Goal: Information Seeking & Learning: Compare options

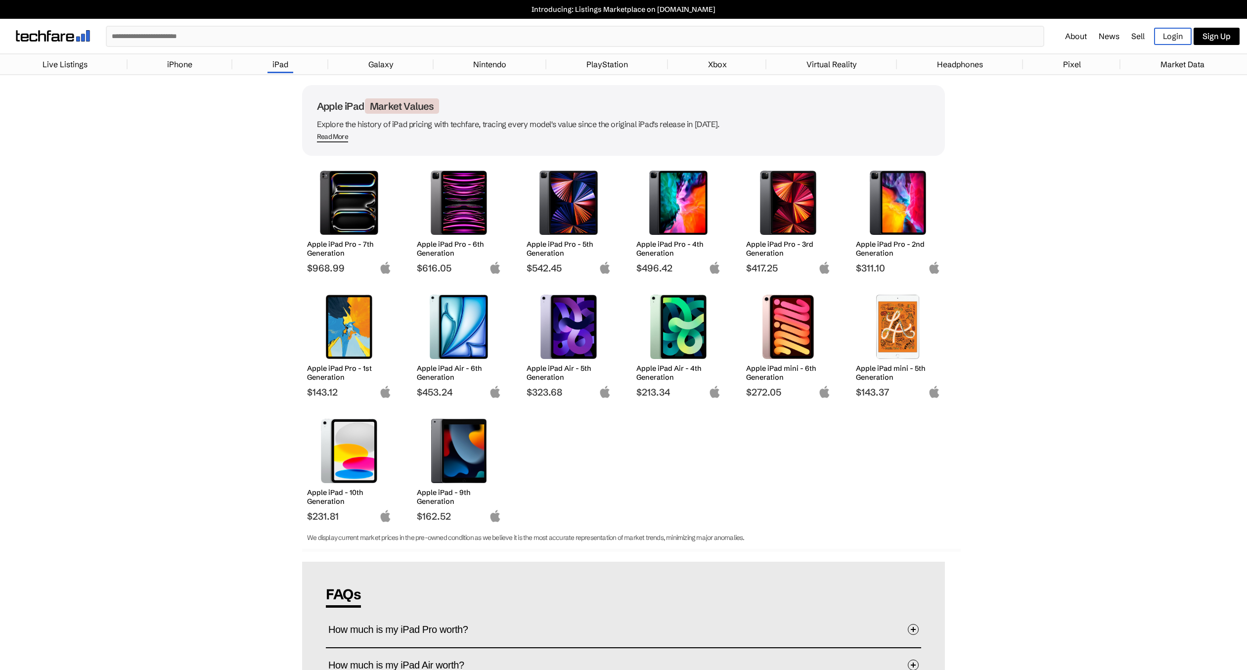
click at [328, 377] on h2 "Apple iPad Pro - 1st Generation" at bounding box center [349, 373] width 85 height 18
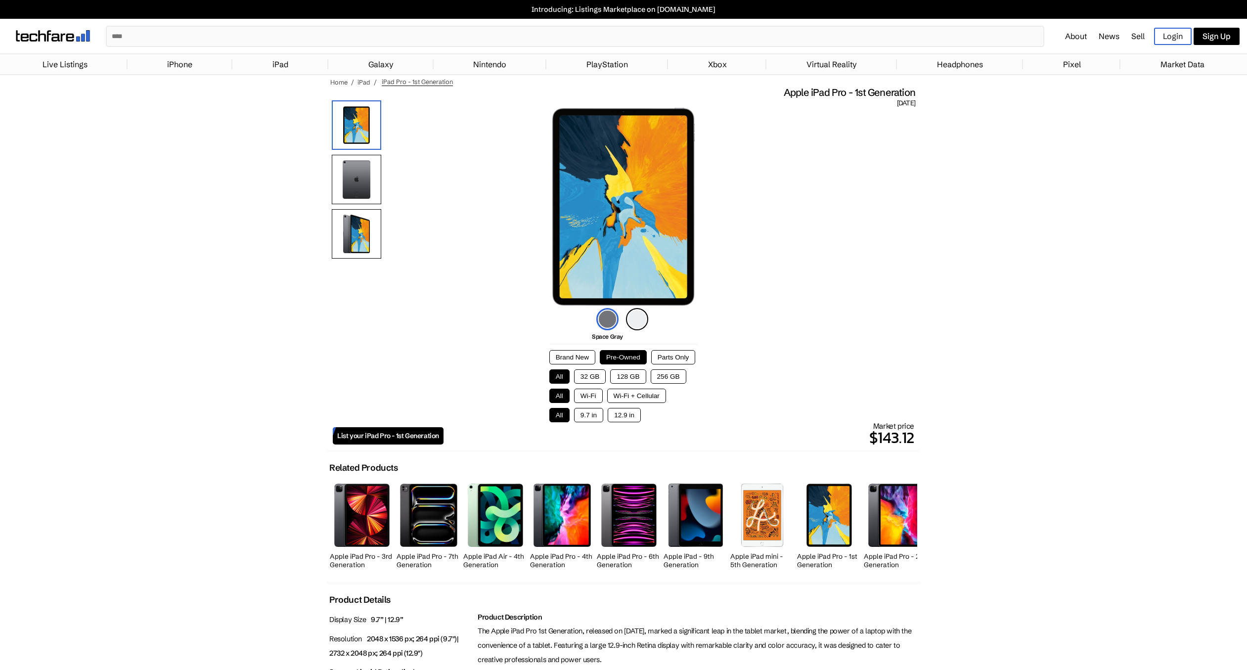
click at [668, 376] on button "256 GB" at bounding box center [669, 376] width 36 height 14
click at [596, 397] on button "Wi-Fi" at bounding box center [588, 396] width 29 height 14
click at [595, 418] on button "9.7 in" at bounding box center [588, 415] width 29 height 14
click at [357, 231] on img at bounding box center [356, 233] width 49 height 49
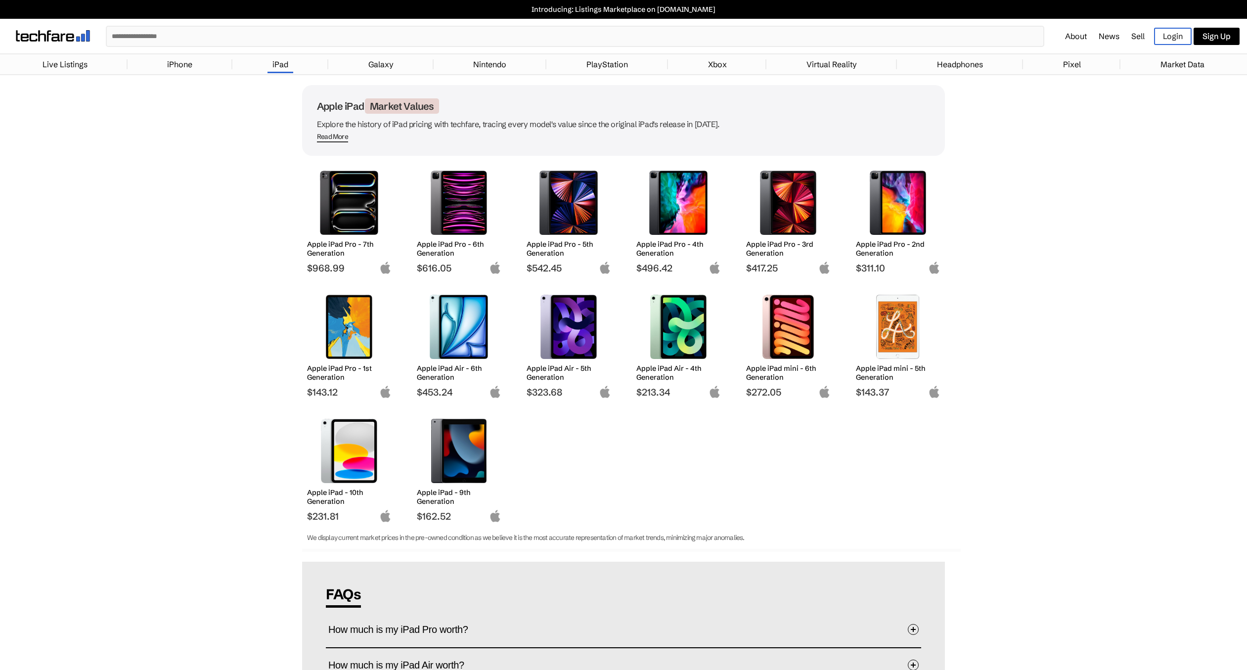
click at [877, 247] on h2 "Apple iPad Pro - 2nd Generation" at bounding box center [898, 249] width 85 height 18
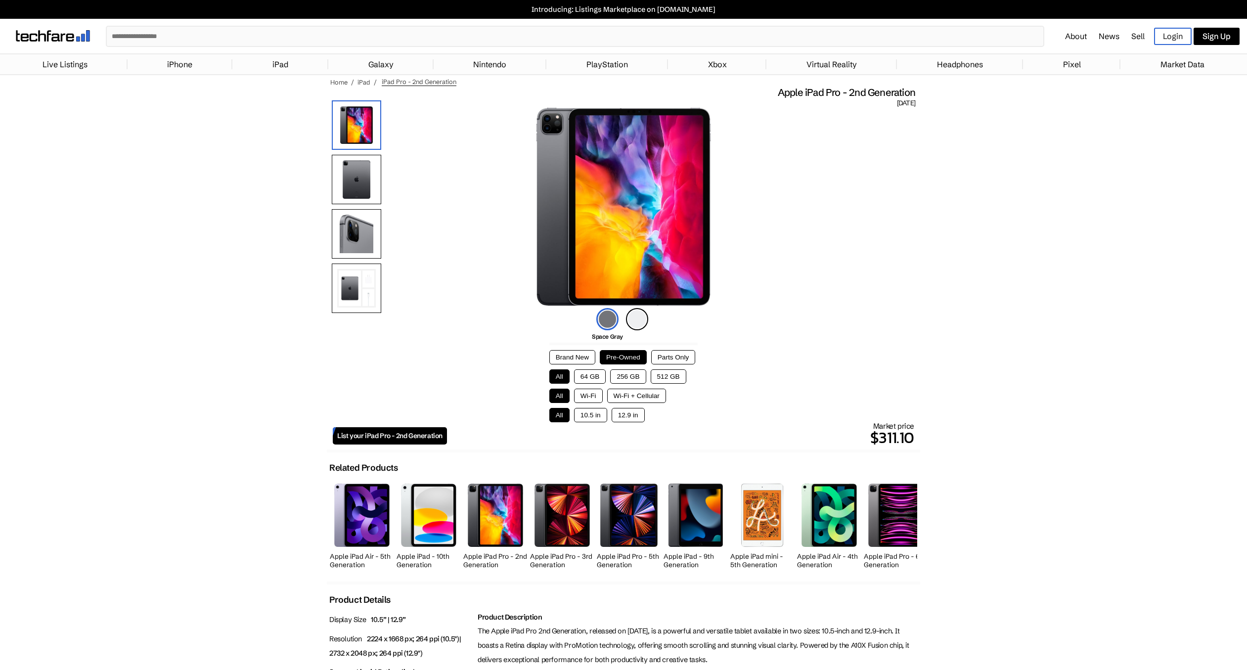
click at [364, 244] on img at bounding box center [356, 233] width 49 height 49
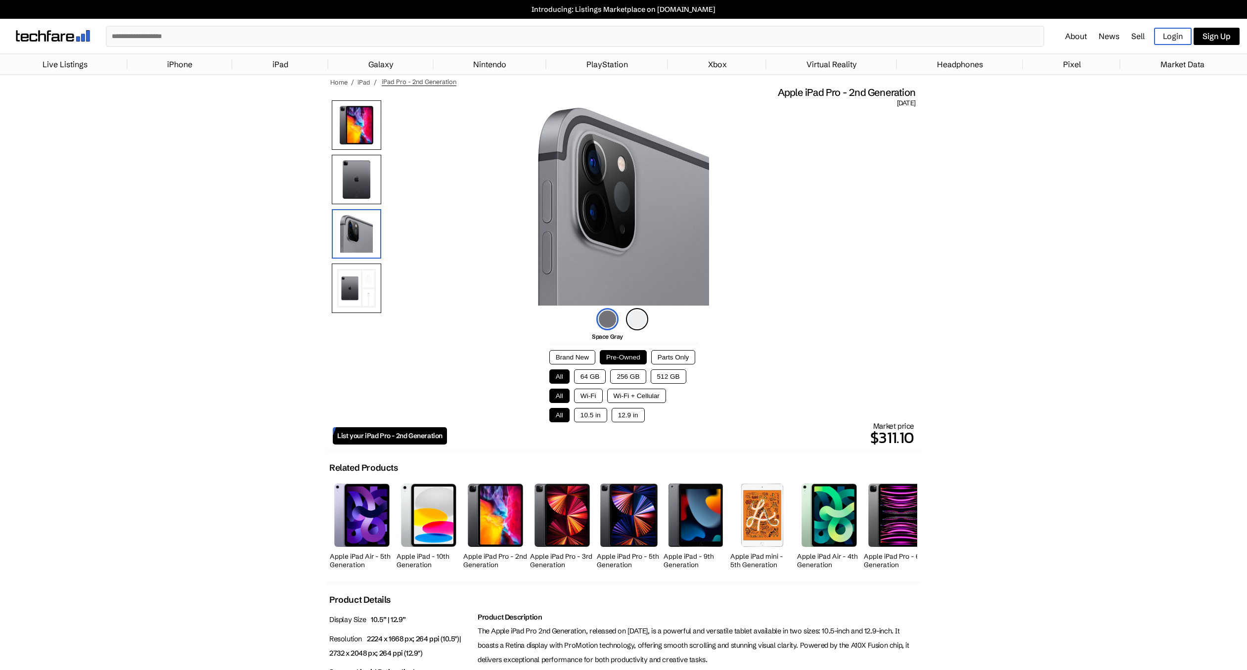
click at [356, 196] on img at bounding box center [356, 179] width 49 height 49
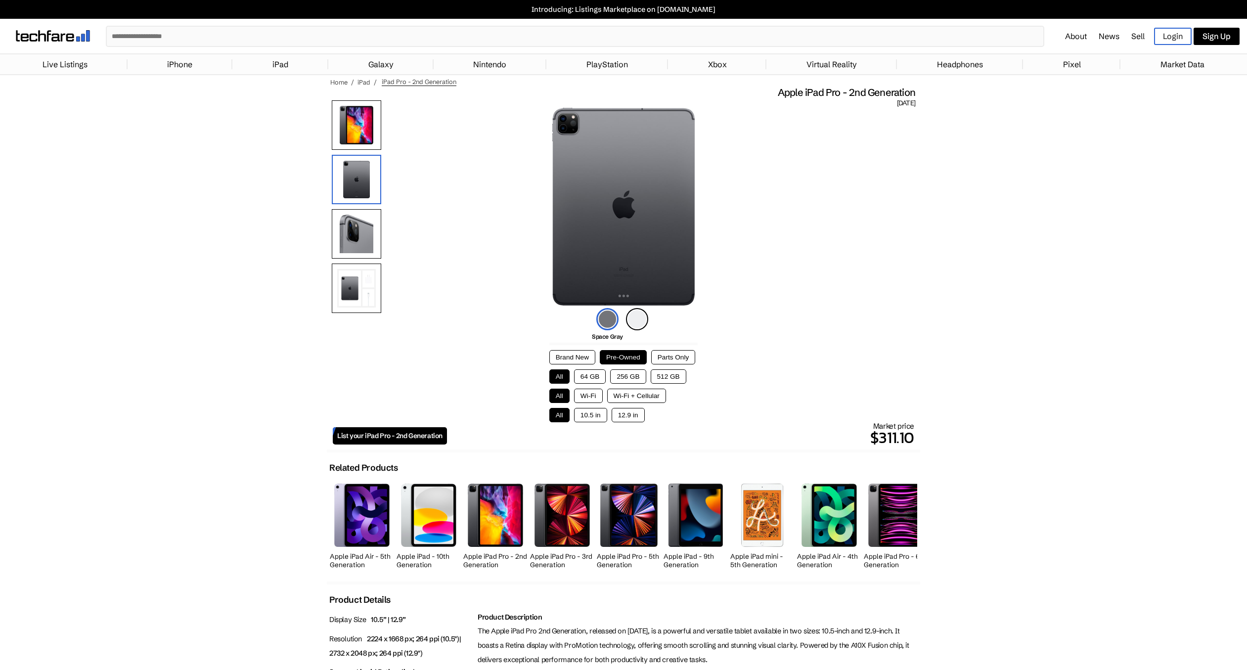
click at [354, 146] on img at bounding box center [356, 124] width 49 height 49
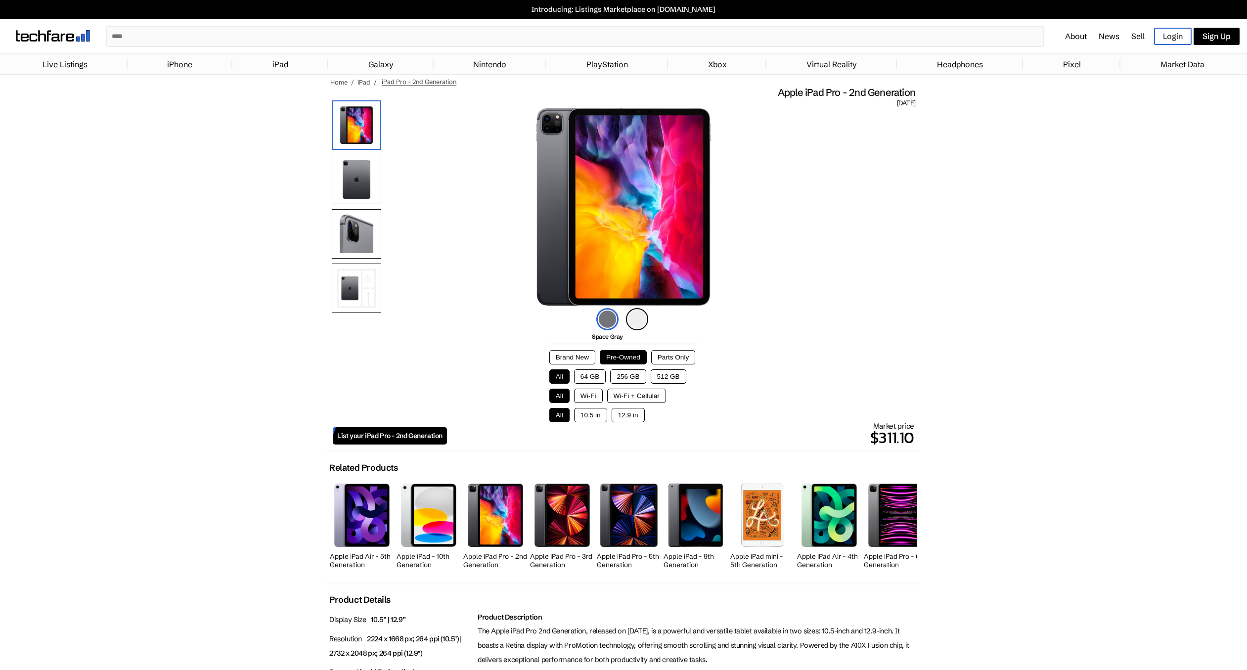
click at [344, 275] on img at bounding box center [356, 288] width 49 height 49
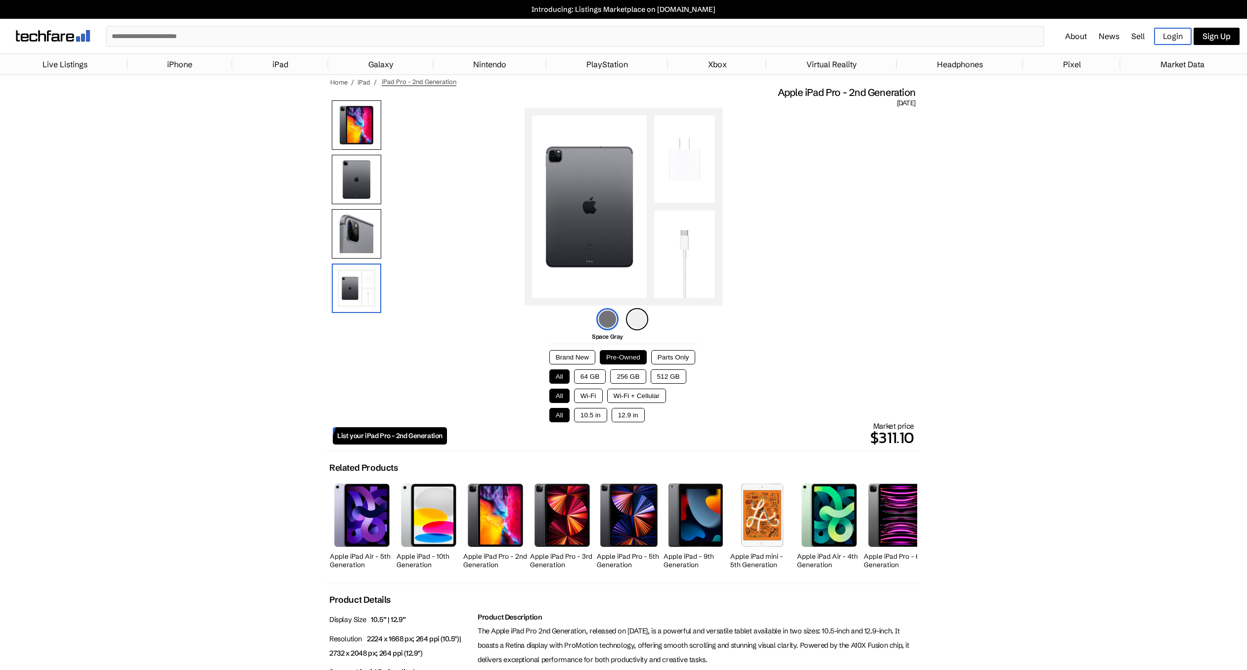
click at [628, 378] on button "256 GB" at bounding box center [628, 376] width 36 height 14
click at [562, 377] on button "All" at bounding box center [559, 376] width 20 height 14
click at [652, 380] on button "512 GB" at bounding box center [669, 376] width 36 height 14
click at [634, 381] on button "256 GB" at bounding box center [628, 376] width 36 height 14
click at [594, 398] on button "Wi-Fi" at bounding box center [588, 396] width 29 height 14
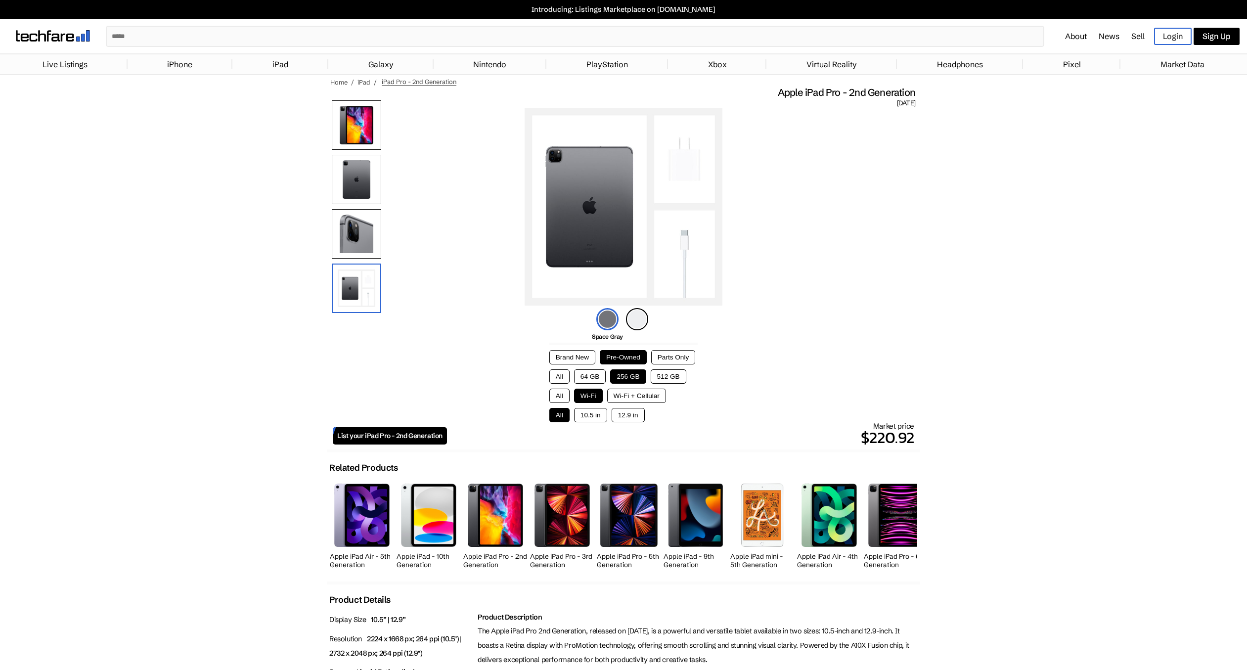
click at [588, 417] on button "10.5 in" at bounding box center [590, 415] width 33 height 14
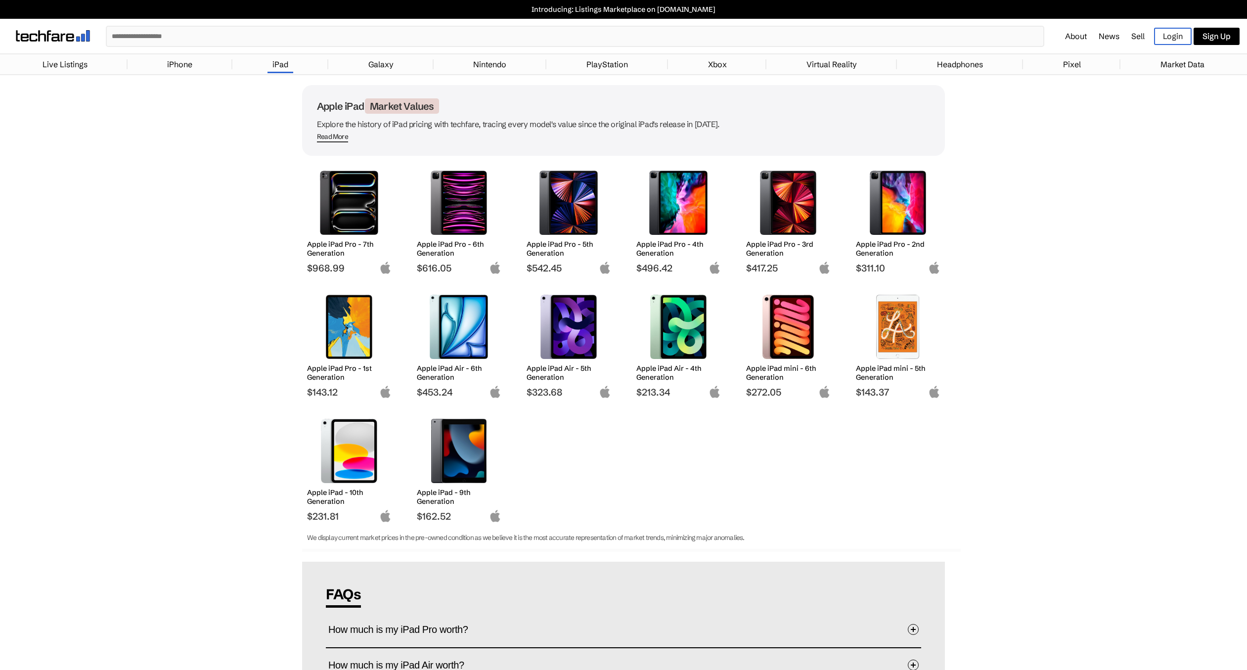
click at [582, 219] on img at bounding box center [569, 203] width 70 height 64
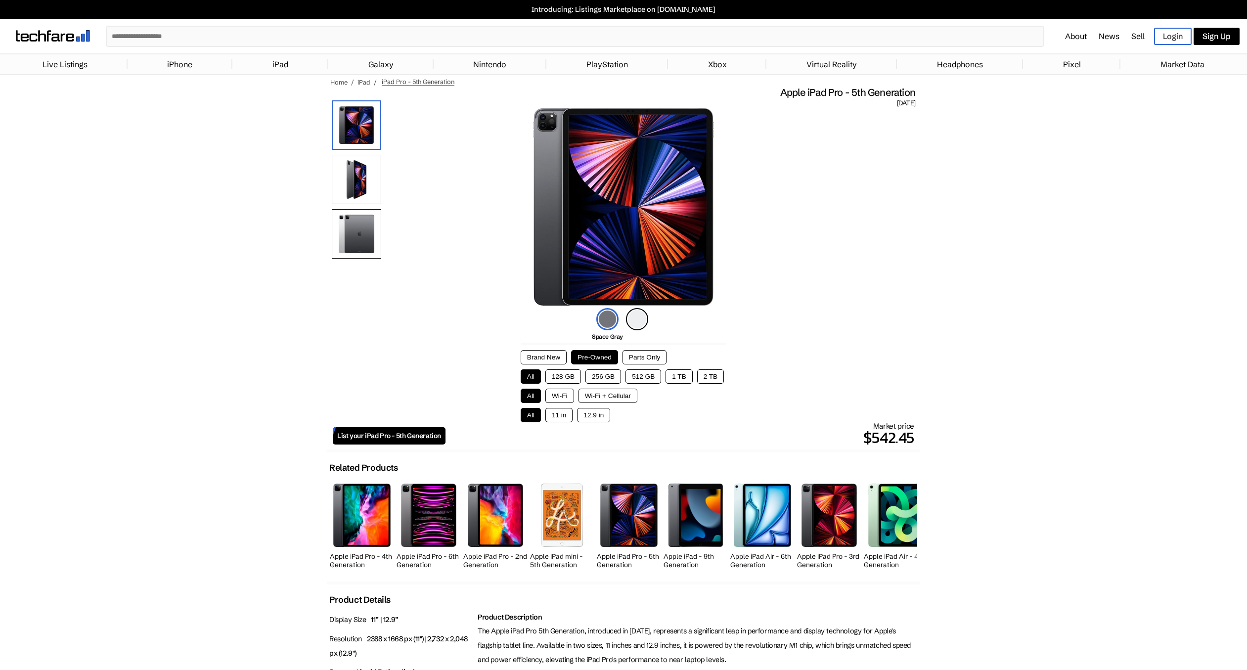
click at [617, 378] on button "256 GB" at bounding box center [603, 376] width 36 height 14
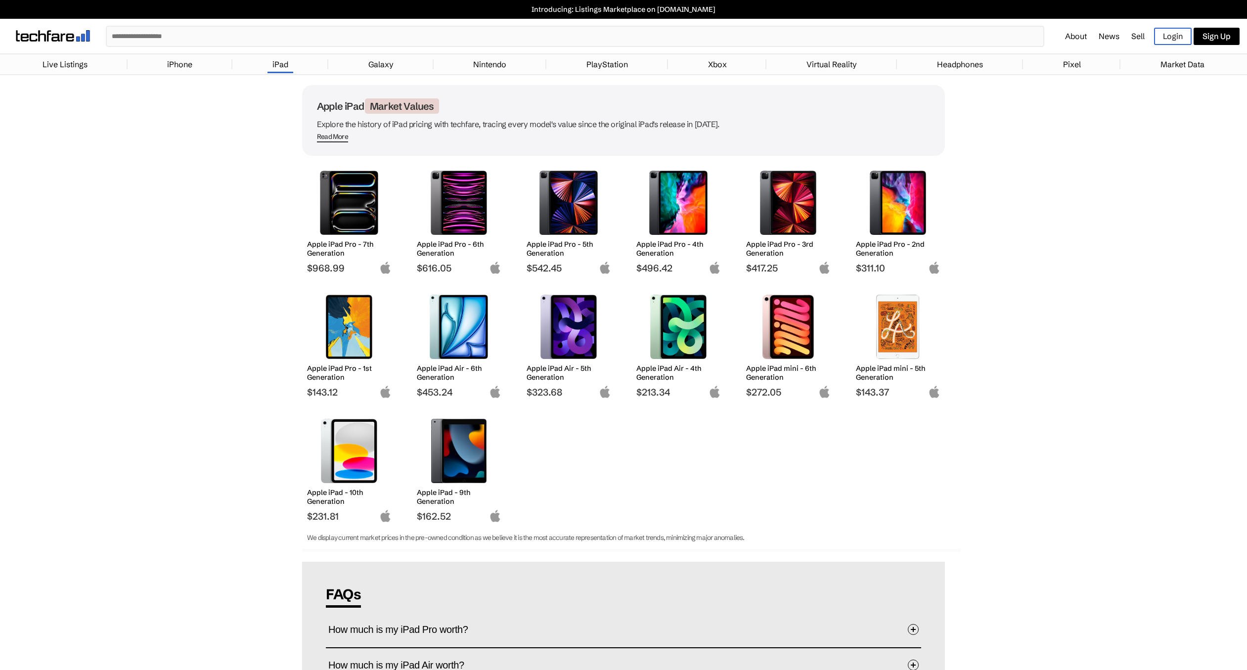
click at [678, 221] on img at bounding box center [679, 203] width 70 height 64
click at [798, 221] on img at bounding box center [788, 203] width 70 height 64
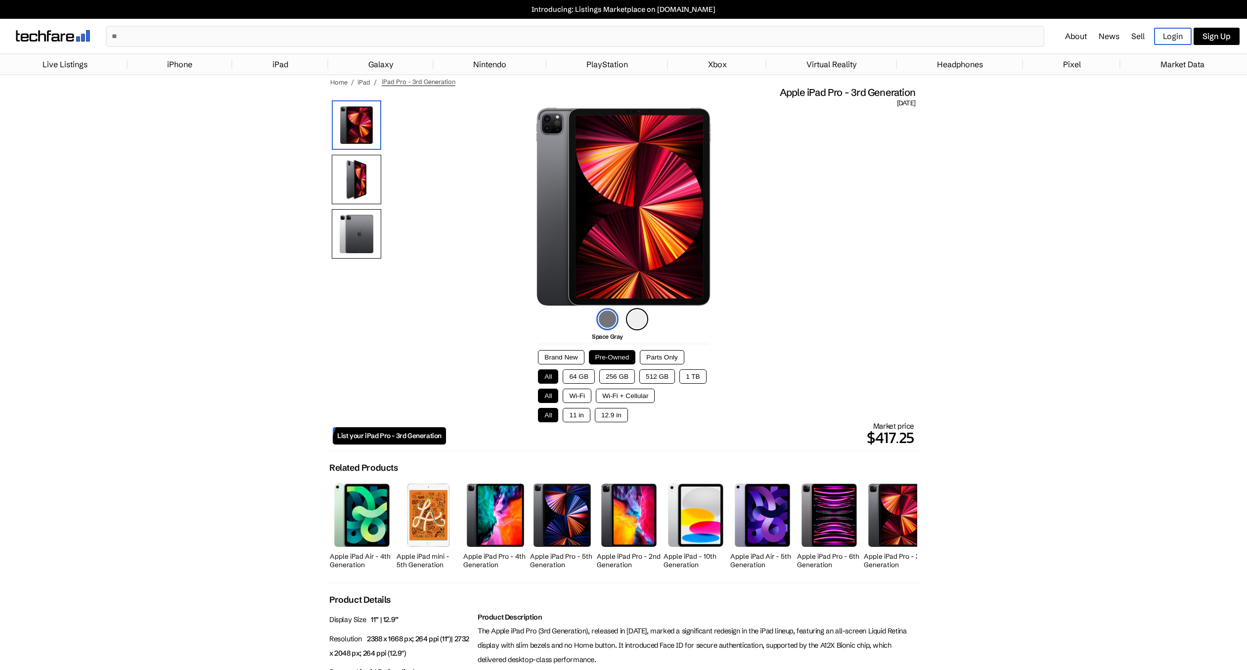
click at [619, 380] on button "256 GB" at bounding box center [617, 376] width 36 height 14
click at [585, 396] on button "Wi-Fi" at bounding box center [577, 396] width 29 height 14
click at [576, 418] on button "11 in" at bounding box center [576, 415] width 27 height 14
click at [606, 417] on button "12.9 in" at bounding box center [611, 415] width 33 height 14
click at [552, 417] on button "All" at bounding box center [548, 415] width 20 height 14
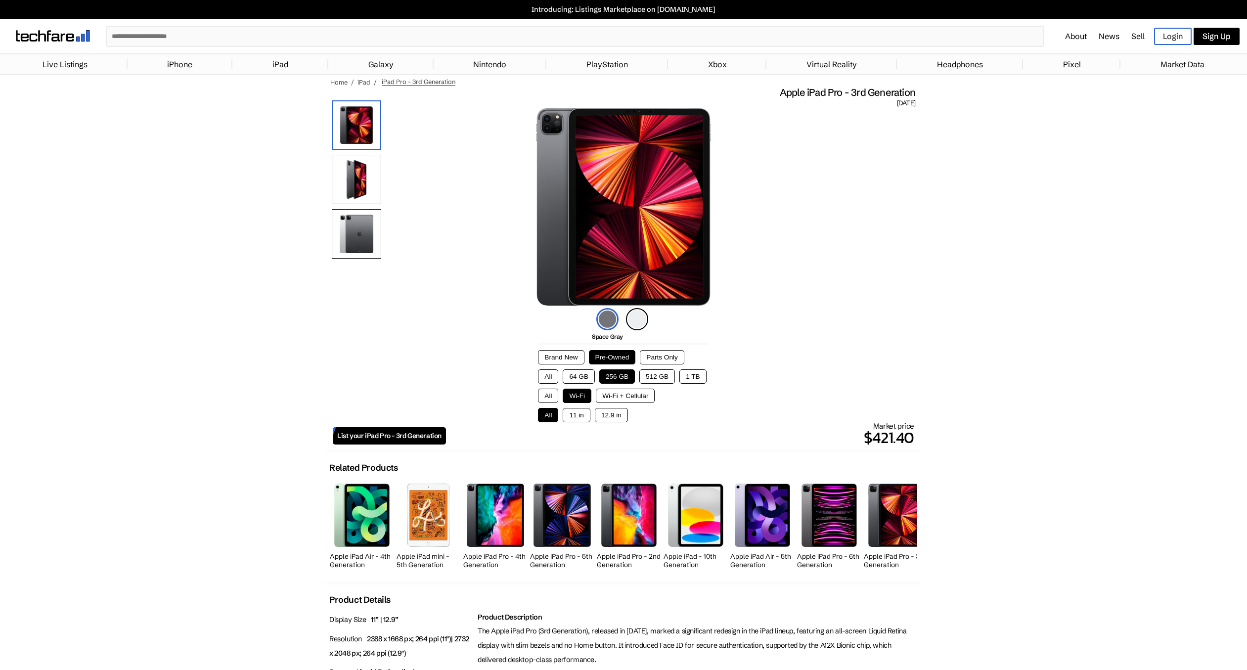
click at [560, 359] on button "Brand New" at bounding box center [561, 357] width 46 height 14
click at [603, 360] on button "Pre-Owned" at bounding box center [612, 357] width 47 height 14
